Goal: Navigation & Orientation: Find specific page/section

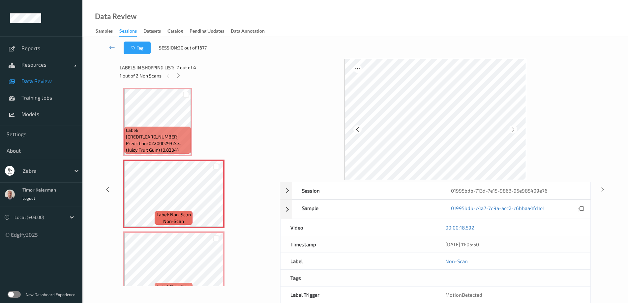
click at [49, 83] on span "Data Review" at bounding box center [48, 81] width 54 height 7
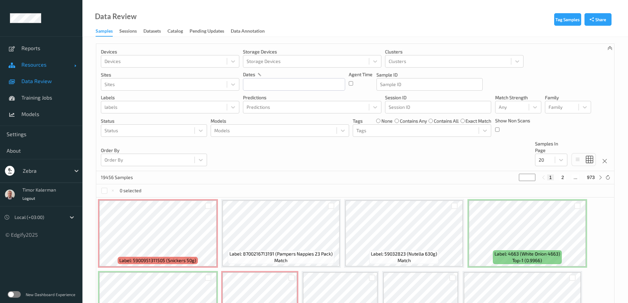
click at [54, 67] on span "Resources" at bounding box center [47, 64] width 53 height 7
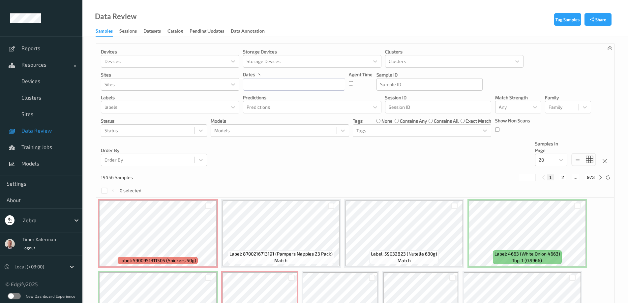
click at [37, 134] on link "Data Review" at bounding box center [41, 130] width 82 height 16
click at [132, 35] on div "Sessions" at bounding box center [127, 32] width 17 height 8
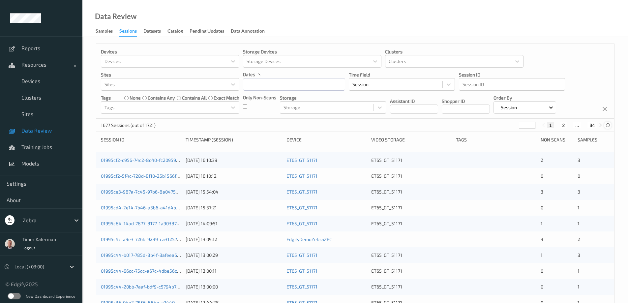
click at [608, 125] on icon at bounding box center [607, 125] width 5 height 5
click at [136, 161] on link "01995cf2-c956-74c2-8c40-fc2095938acd" at bounding box center [145, 160] width 88 height 6
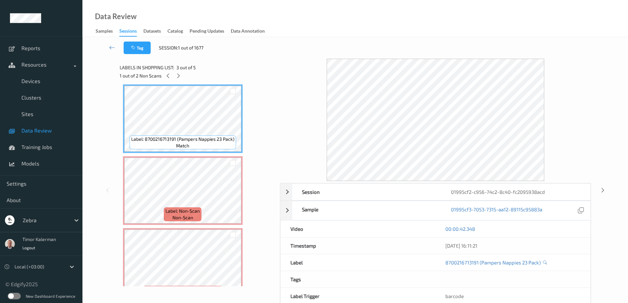
scroll to position [161, 0]
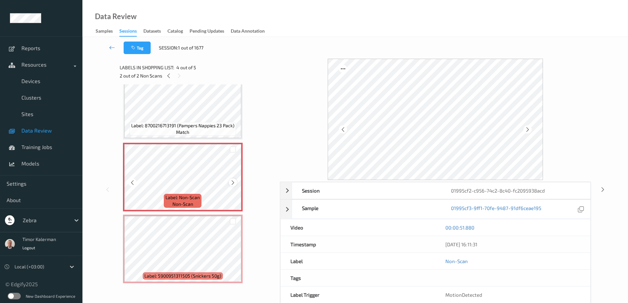
click at [234, 182] on icon at bounding box center [233, 183] width 6 height 6
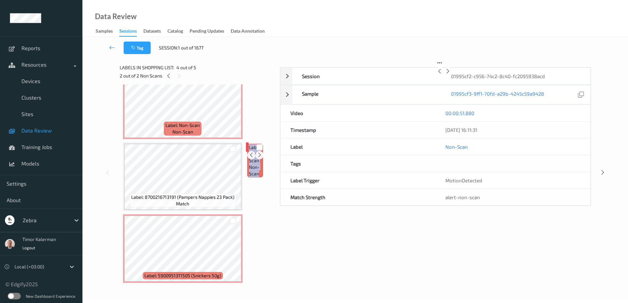
click at [257, 158] on icon at bounding box center [260, 155] width 6 height 6
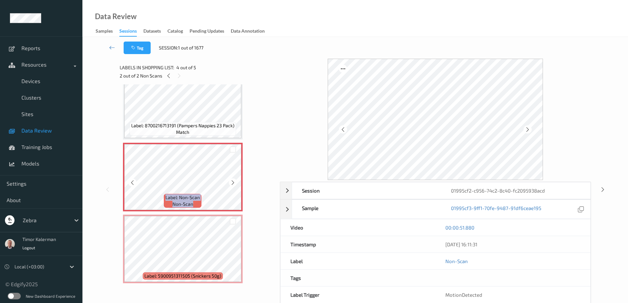
click at [234, 182] on icon at bounding box center [233, 183] width 6 height 6
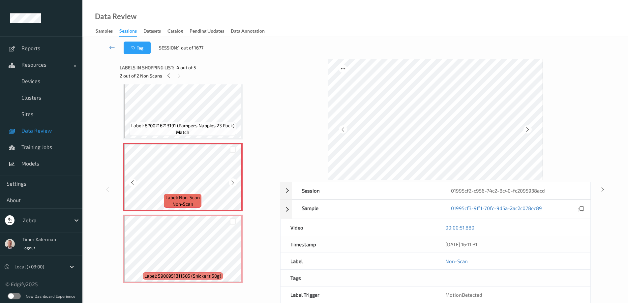
scroll to position [0, 0]
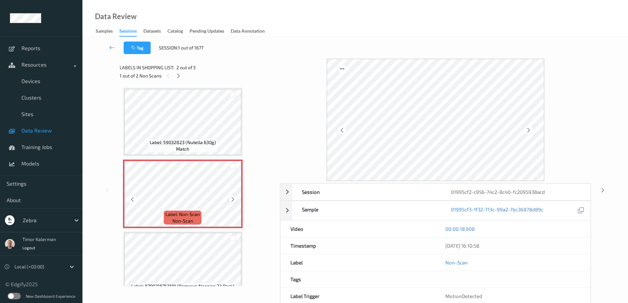
click at [232, 201] on icon at bounding box center [233, 199] width 6 height 6
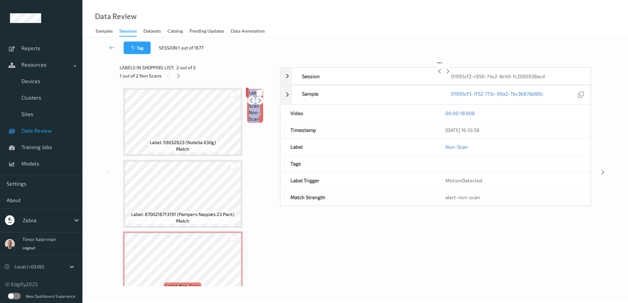
click at [257, 103] on icon at bounding box center [260, 100] width 6 height 6
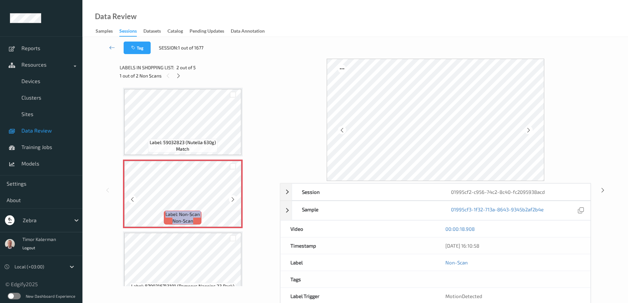
click at [232, 201] on icon at bounding box center [233, 199] width 6 height 6
click at [119, 48] on link at bounding box center [111, 48] width 23 height 13
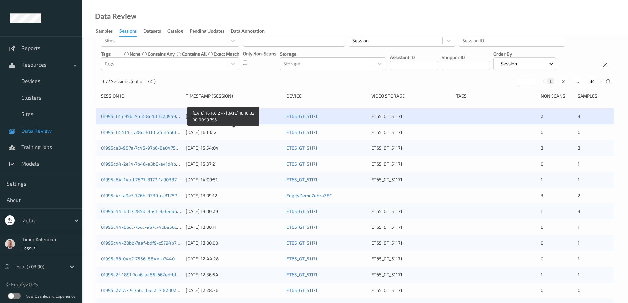
scroll to position [165, 0]
